Goal: Check status: Check status

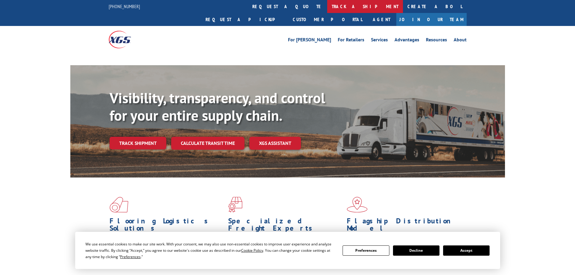
click at [327, 2] on link "track a shipment" at bounding box center [365, 6] width 76 height 13
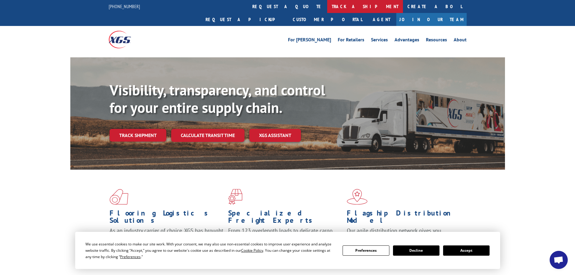
click at [327, 8] on link "track a shipment" at bounding box center [365, 6] width 76 height 13
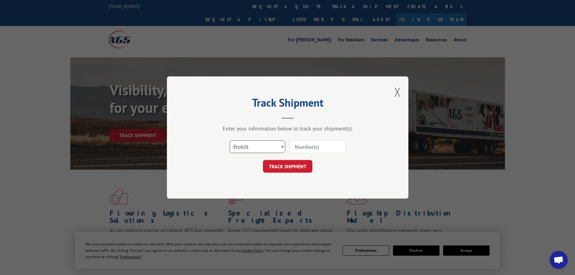
drag, startPoint x: 246, startPoint y: 146, endPoint x: 247, endPoint y: 151, distance: 4.9
click at [246, 146] on select "Select category... Probill BOL PO" at bounding box center [258, 146] width 56 height 13
click at [230, 140] on select "Select category... Probill BOL PO" at bounding box center [258, 146] width 56 height 13
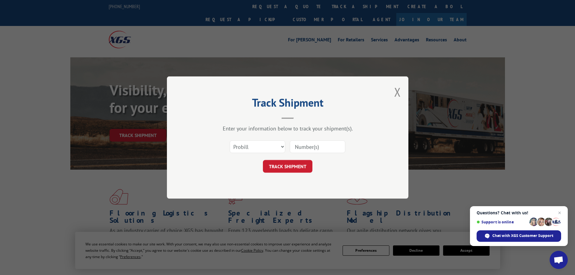
click at [316, 149] on input at bounding box center [318, 146] width 56 height 13
paste input "5076546"
type input "5076546"
click at [297, 169] on button "TRACK SHIPMENT" at bounding box center [287, 166] width 49 height 13
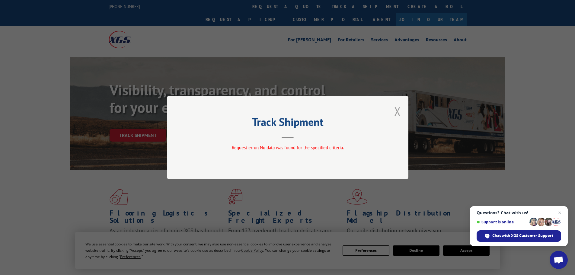
click at [399, 108] on button "Close modal" at bounding box center [397, 111] width 7 height 16
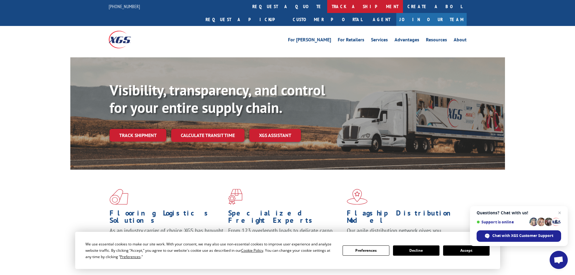
click at [327, 5] on link "track a shipment" at bounding box center [365, 6] width 76 height 13
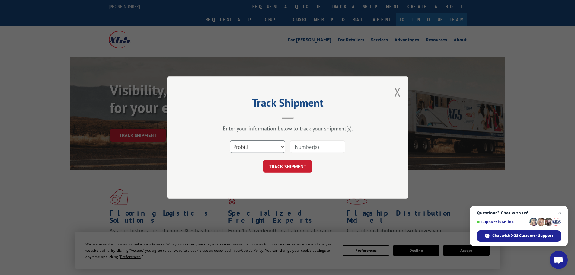
drag, startPoint x: 247, startPoint y: 148, endPoint x: 247, endPoint y: 151, distance: 3.4
click at [247, 148] on select "Select category... Probill BOL PO" at bounding box center [258, 146] width 56 height 13
select select "bol"
click at [230, 140] on select "Select category... Probill BOL PO" at bounding box center [258, 146] width 56 height 13
click at [316, 148] on input at bounding box center [318, 146] width 56 height 13
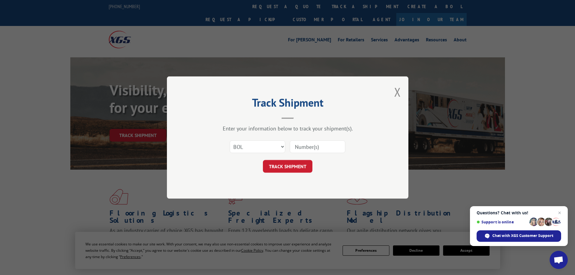
paste input "5076546"
type input "5076546"
click at [299, 164] on button "TRACK SHIPMENT" at bounding box center [287, 166] width 49 height 13
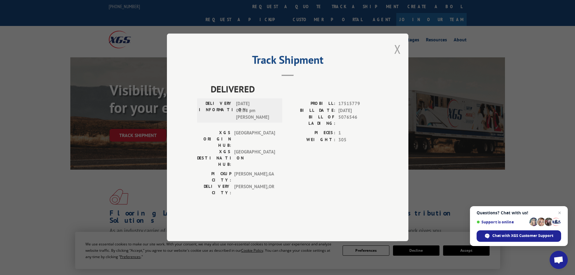
click at [395, 57] on button "Close modal" at bounding box center [397, 49] width 7 height 16
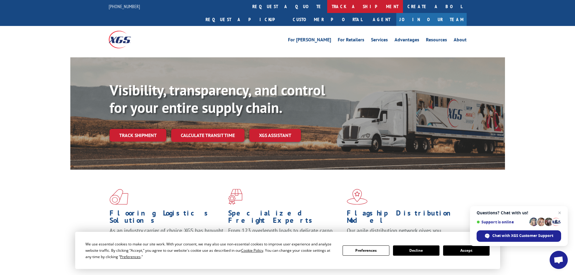
click at [327, 6] on link "track a shipment" at bounding box center [365, 6] width 76 height 13
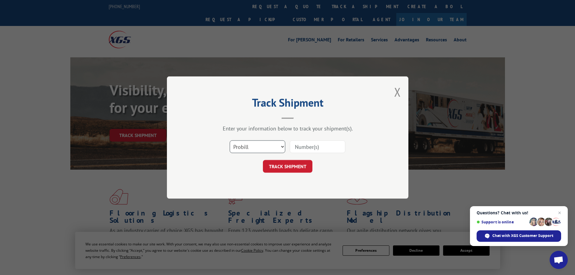
click at [257, 147] on select "Select category... Probill BOL PO" at bounding box center [258, 146] width 56 height 13
select select "bol"
click at [230, 140] on select "Select category... Probill BOL PO" at bounding box center [258, 146] width 56 height 13
click at [297, 149] on input at bounding box center [318, 146] width 56 height 13
paste input "5120820"
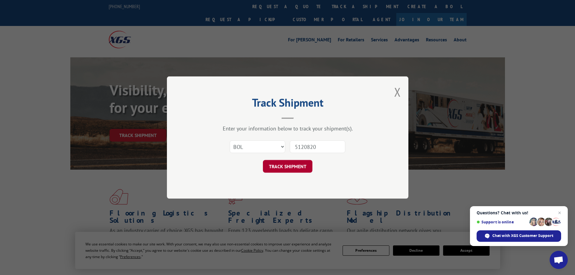
type input "5120820"
click at [292, 169] on button "TRACK SHIPMENT" at bounding box center [287, 166] width 49 height 13
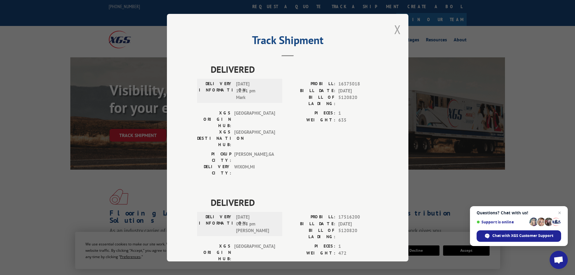
click at [397, 29] on button "Close modal" at bounding box center [397, 29] width 7 height 16
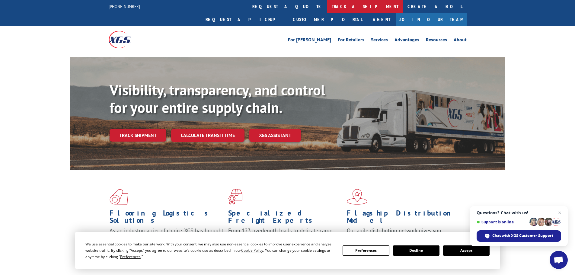
click at [327, 9] on link "track a shipment" at bounding box center [365, 6] width 76 height 13
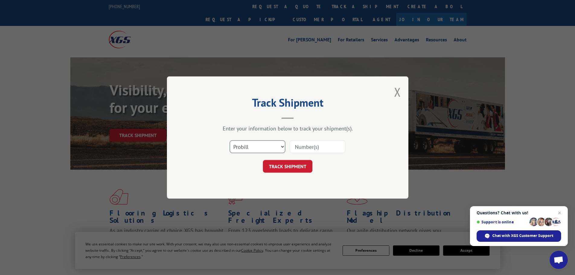
click at [258, 146] on select "Select category... Probill BOL PO" at bounding box center [258, 146] width 56 height 13
select select "bol"
click at [230, 140] on select "Select category... Probill BOL PO" at bounding box center [258, 146] width 56 height 13
click at [301, 149] on input at bounding box center [318, 146] width 56 height 13
paste input "6006085"
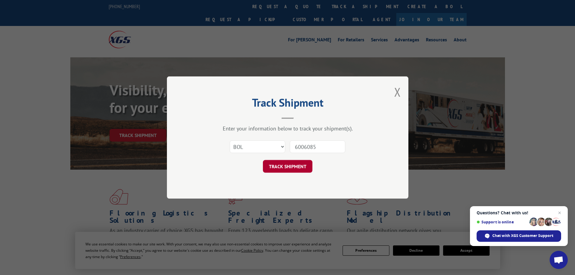
type input "6006085"
click at [290, 169] on button "TRACK SHIPMENT" at bounding box center [287, 166] width 49 height 13
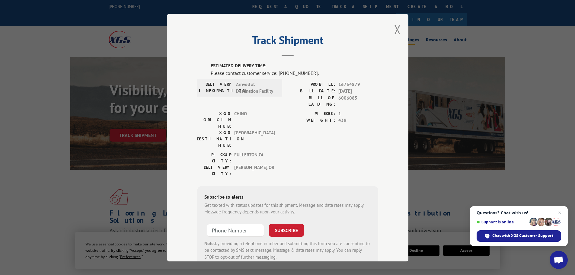
click at [394, 30] on button "Close modal" at bounding box center [397, 29] width 7 height 16
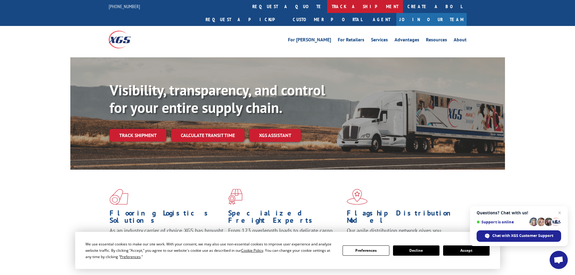
click at [327, 5] on link "track a shipment" at bounding box center [365, 6] width 76 height 13
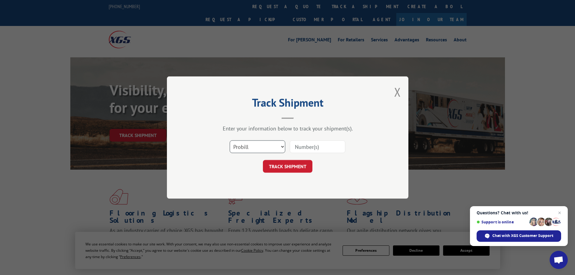
click at [269, 150] on select "Select category... Probill BOL PO" at bounding box center [258, 146] width 56 height 13
click at [230, 140] on select "Select category... Probill BOL PO" at bounding box center [258, 146] width 56 height 13
drag, startPoint x: 254, startPoint y: 148, endPoint x: 253, endPoint y: 152, distance: 4.1
click at [254, 148] on select "Select category... Probill BOL PO" at bounding box center [258, 146] width 56 height 13
click at [230, 140] on select "Select category... Probill BOL PO" at bounding box center [258, 146] width 56 height 13
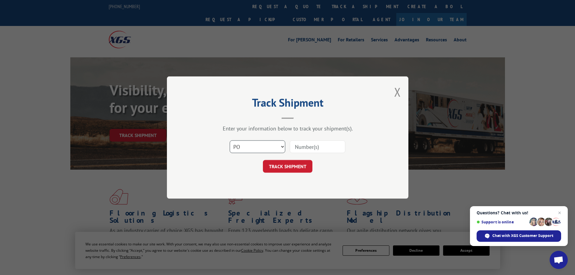
click at [259, 147] on select "Select category... Probill BOL PO" at bounding box center [258, 146] width 56 height 13
select select "bol"
click at [230, 140] on select "Select category... Probill BOL PO" at bounding box center [258, 146] width 56 height 13
click at [297, 146] on input at bounding box center [318, 146] width 56 height 13
paste input "6006086"
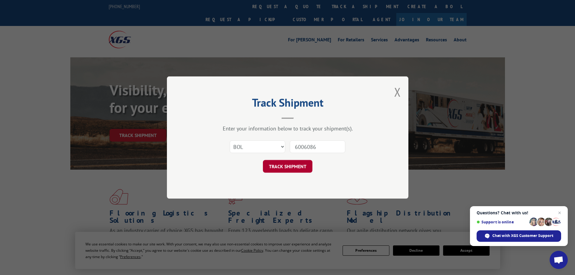
type input "6006086"
click at [295, 164] on button "TRACK SHIPMENT" at bounding box center [287, 166] width 49 height 13
